Goal: Navigation & Orientation: Find specific page/section

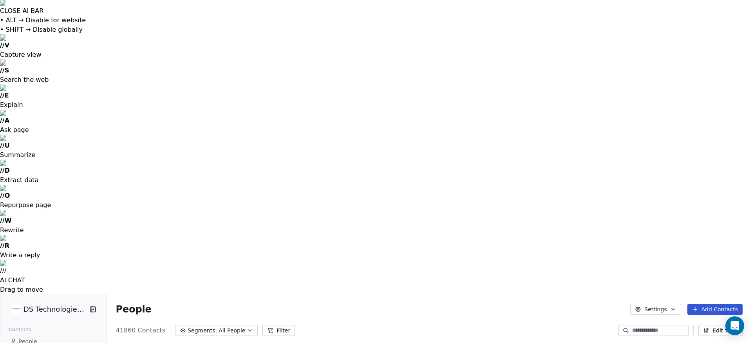
scroll to position [302, 647]
